Goal: Transaction & Acquisition: Download file/media

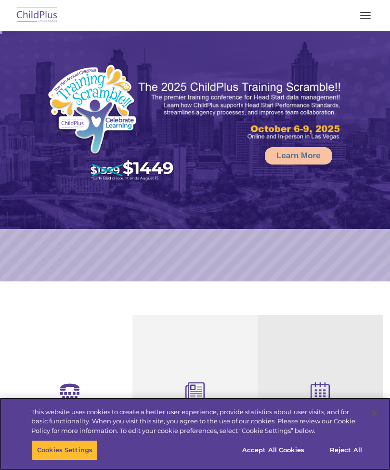
select select "MEDIUM"
click at [268, 452] on button "Accept All Cookies" at bounding box center [273, 450] width 73 height 20
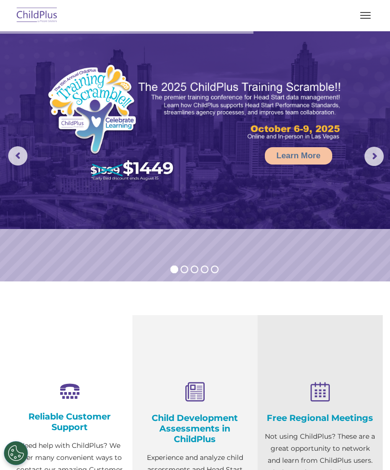
click at [359, 35] on img at bounding box center [195, 130] width 390 height 198
click at [364, 28] on nav "Download Support | Schedule A Demo  MENU MENU Software ChildPlus: The original…" at bounding box center [195, 15] width 390 height 31
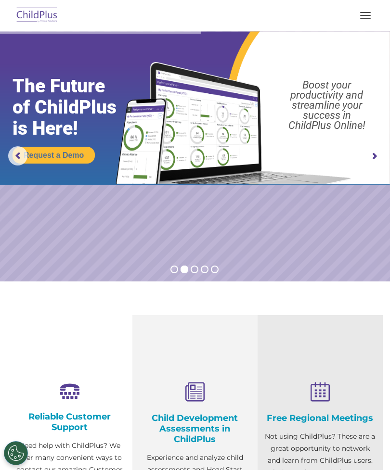
click at [359, 23] on button "button" at bounding box center [365, 15] width 20 height 15
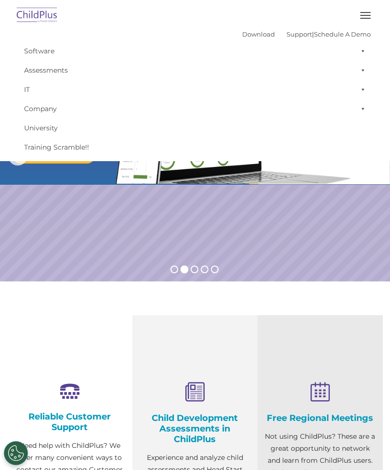
click at [242, 37] on link "Download" at bounding box center [258, 34] width 33 height 8
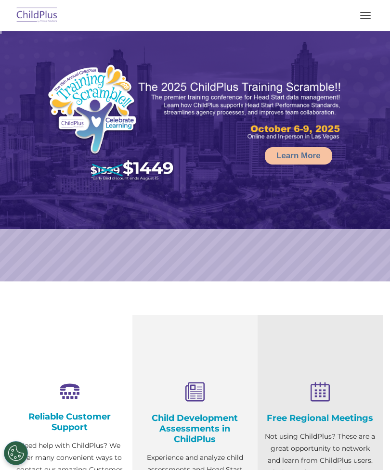
scroll to position [50, 0]
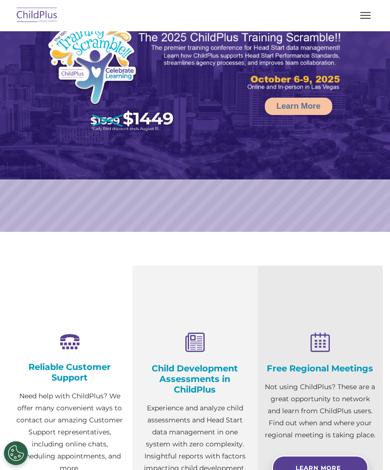
select select "MEDIUM"
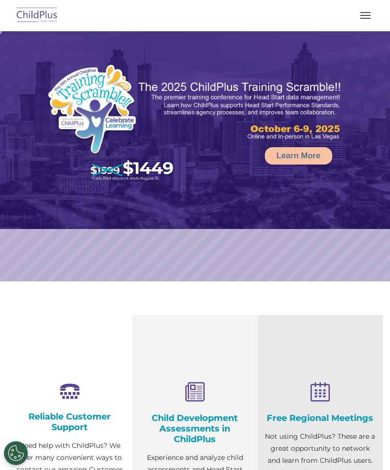
select select "MEDIUM"
click at [359, 14] on button "button" at bounding box center [365, 15] width 20 height 15
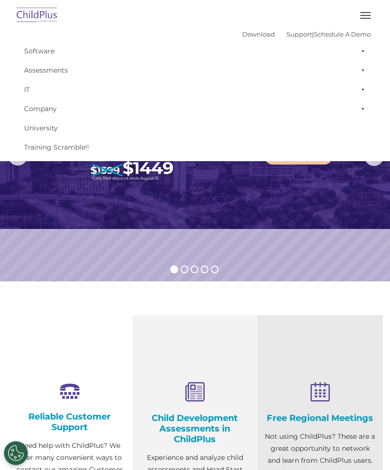
click at [366, 19] on button "button" at bounding box center [365, 15] width 20 height 15
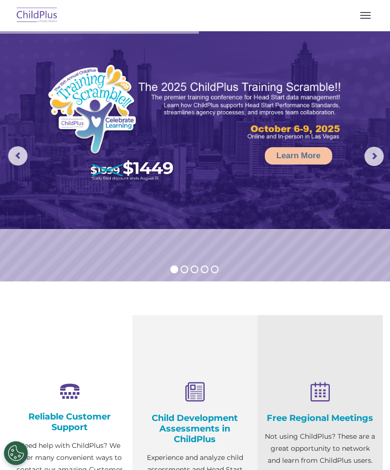
click at [363, 17] on button "button" at bounding box center [365, 15] width 20 height 15
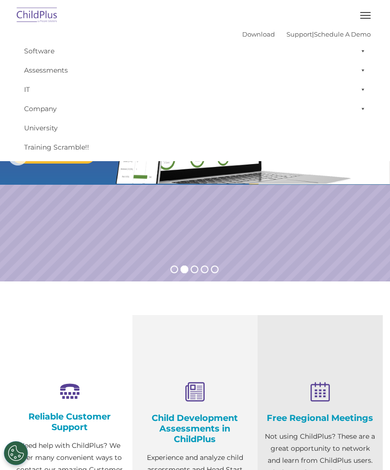
click at [367, 15] on span "button" at bounding box center [365, 15] width 11 height 1
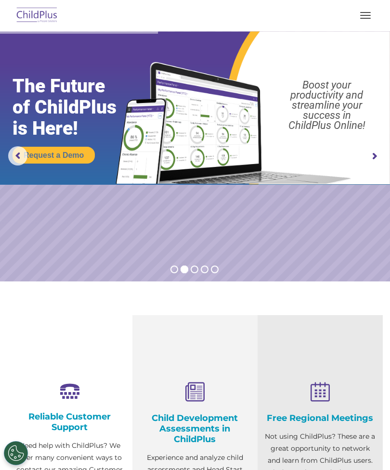
click at [356, 21] on button "button" at bounding box center [365, 15] width 20 height 15
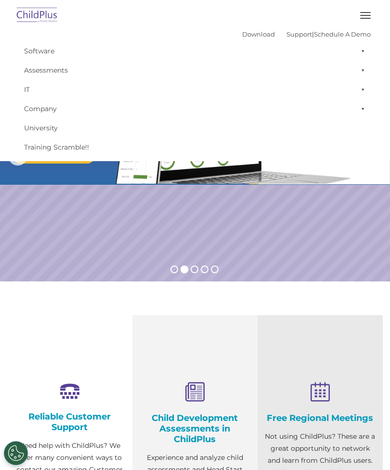
click at [242, 34] on link "Download" at bounding box center [258, 34] width 33 height 8
